Goal: Find specific page/section: Find specific page/section

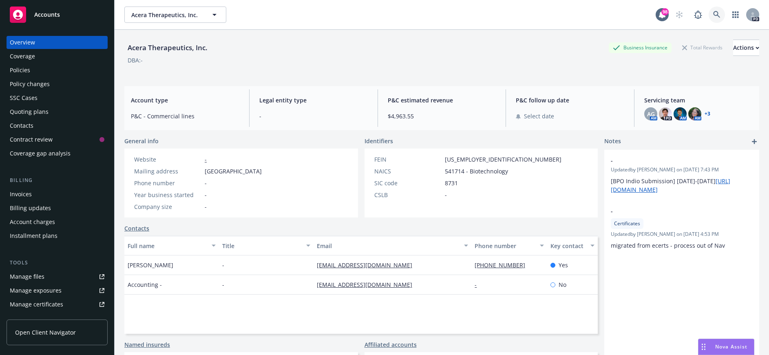
click at [713, 12] on icon at bounding box center [716, 14] width 7 height 7
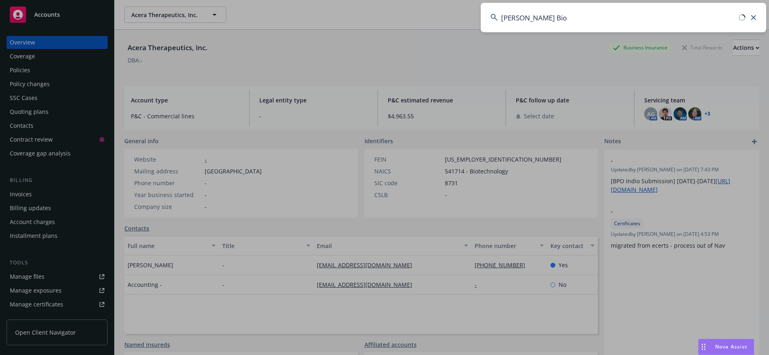
type input "[PERSON_NAME] Bio"
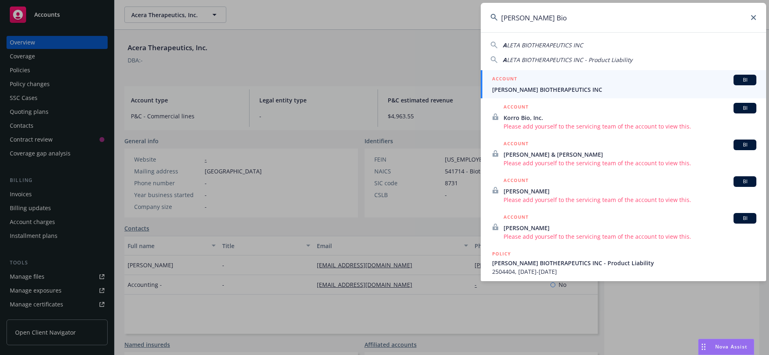
click at [565, 86] on span "[PERSON_NAME] BIOTHERAPEUTICS INC" at bounding box center [624, 89] width 264 height 9
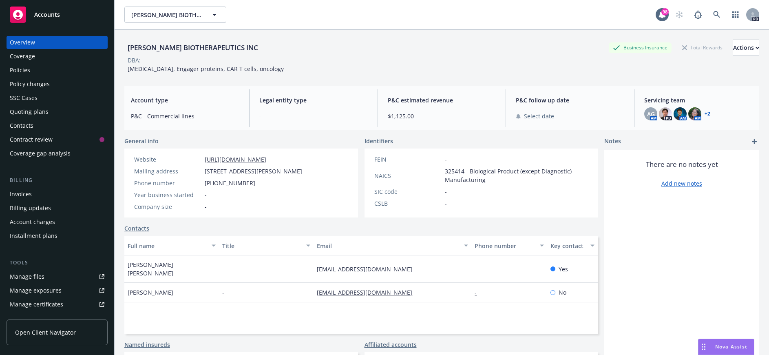
click at [28, 71] on div "Policies" at bounding box center [20, 70] width 20 height 13
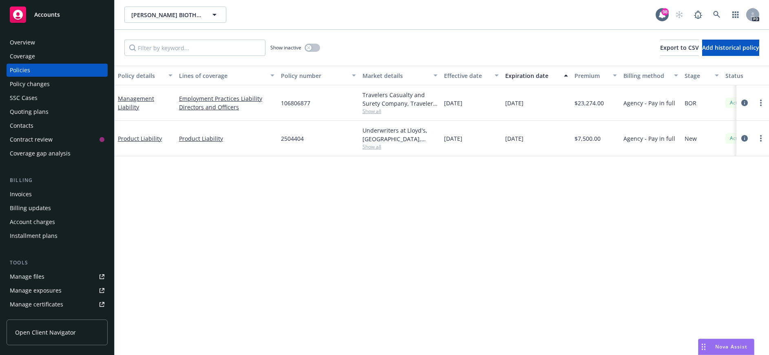
click at [26, 194] on div "Invoices" at bounding box center [21, 193] width 22 height 13
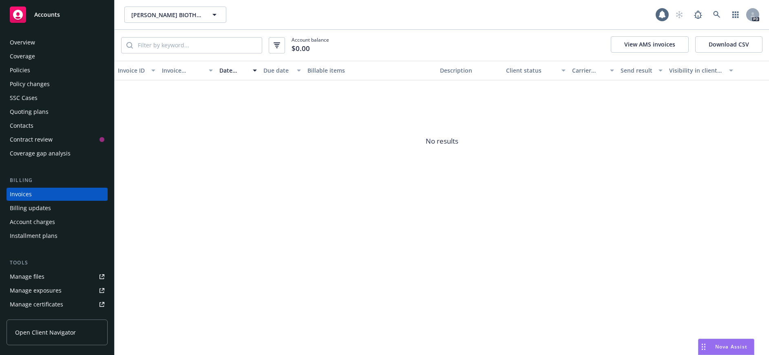
scroll to position [4, 0]
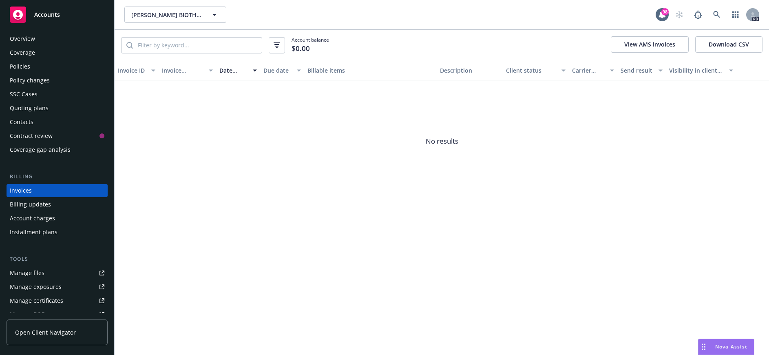
click at [28, 37] on div "Overview" at bounding box center [22, 38] width 25 height 13
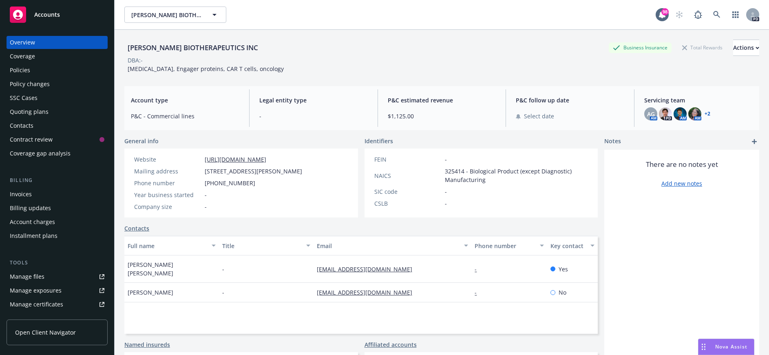
click at [40, 68] on div "Policies" at bounding box center [57, 70] width 95 height 13
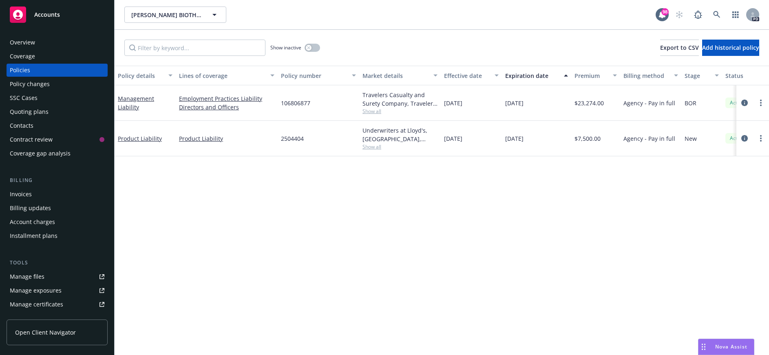
click at [95, 43] on div "Overview" at bounding box center [57, 42] width 95 height 13
